Goal: Navigation & Orientation: Understand site structure

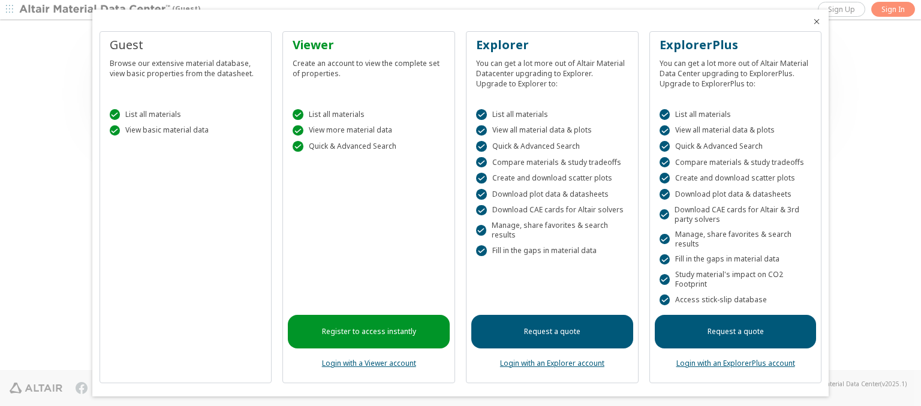
click at [812, 22] on icon "Close" at bounding box center [817, 22] width 10 height 10
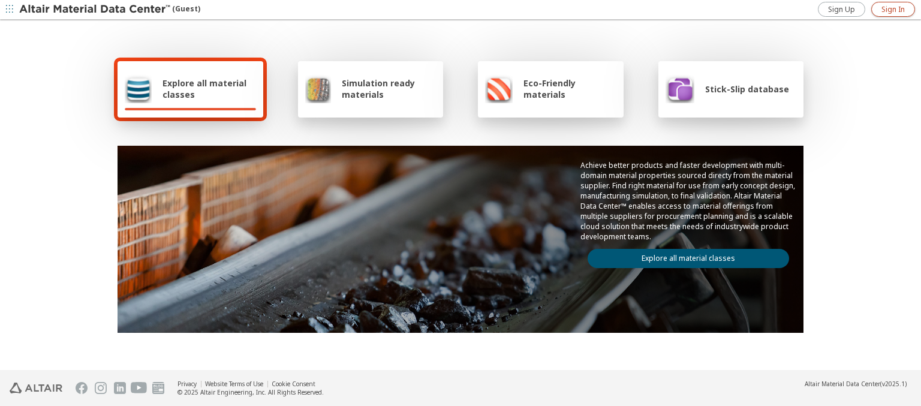
click at [893, 9] on span "Sign In" at bounding box center [893, 10] width 23 height 10
click at [95, 10] on img at bounding box center [95, 10] width 153 height 12
click at [204, 89] on span "Explore all material classes" at bounding box center [210, 88] width 94 height 23
click at [684, 255] on link "Explore all material classes" at bounding box center [688, 258] width 201 height 19
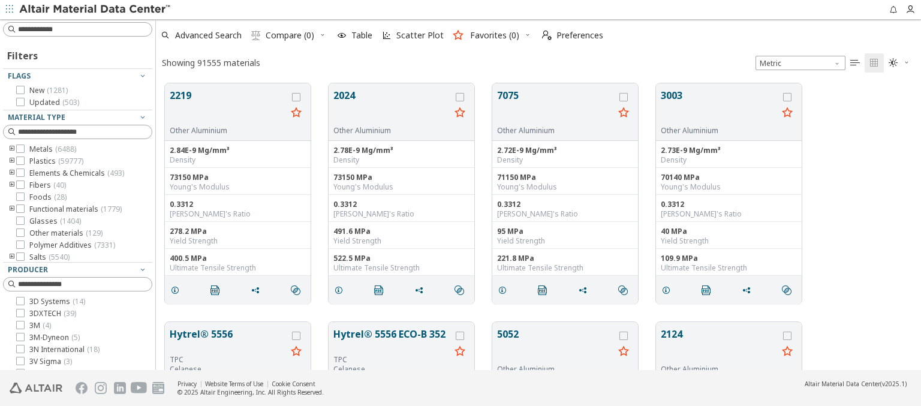
scroll to position [287, 756]
click at [569, 35] on span "Preferences" at bounding box center [579, 35] width 47 height 8
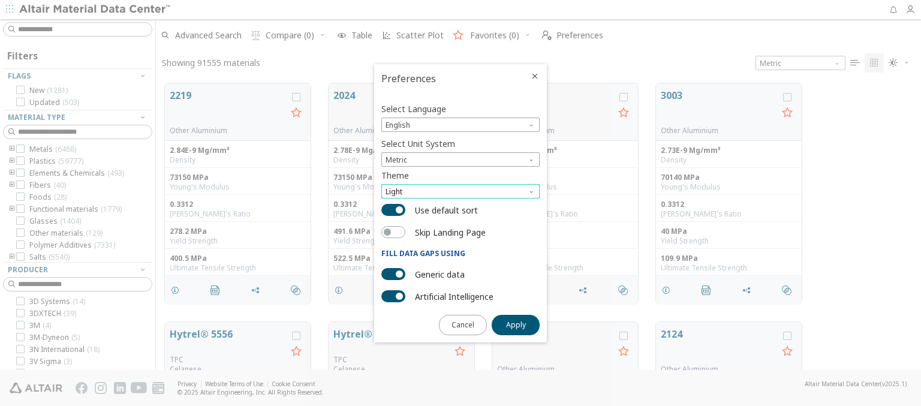
click at [461, 191] on span "Light" at bounding box center [460, 191] width 158 height 14
click at [395, 235] on span "Dark" at bounding box center [395, 235] width 16 height 10
click at [516, 324] on span "Apply" at bounding box center [516, 325] width 20 height 10
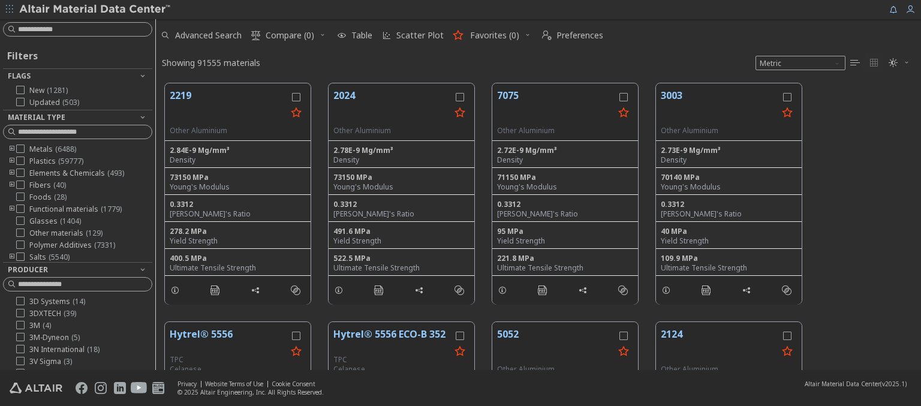
click at [95, 10] on img at bounding box center [95, 10] width 153 height 12
